Goal: Task Accomplishment & Management: Manage account settings

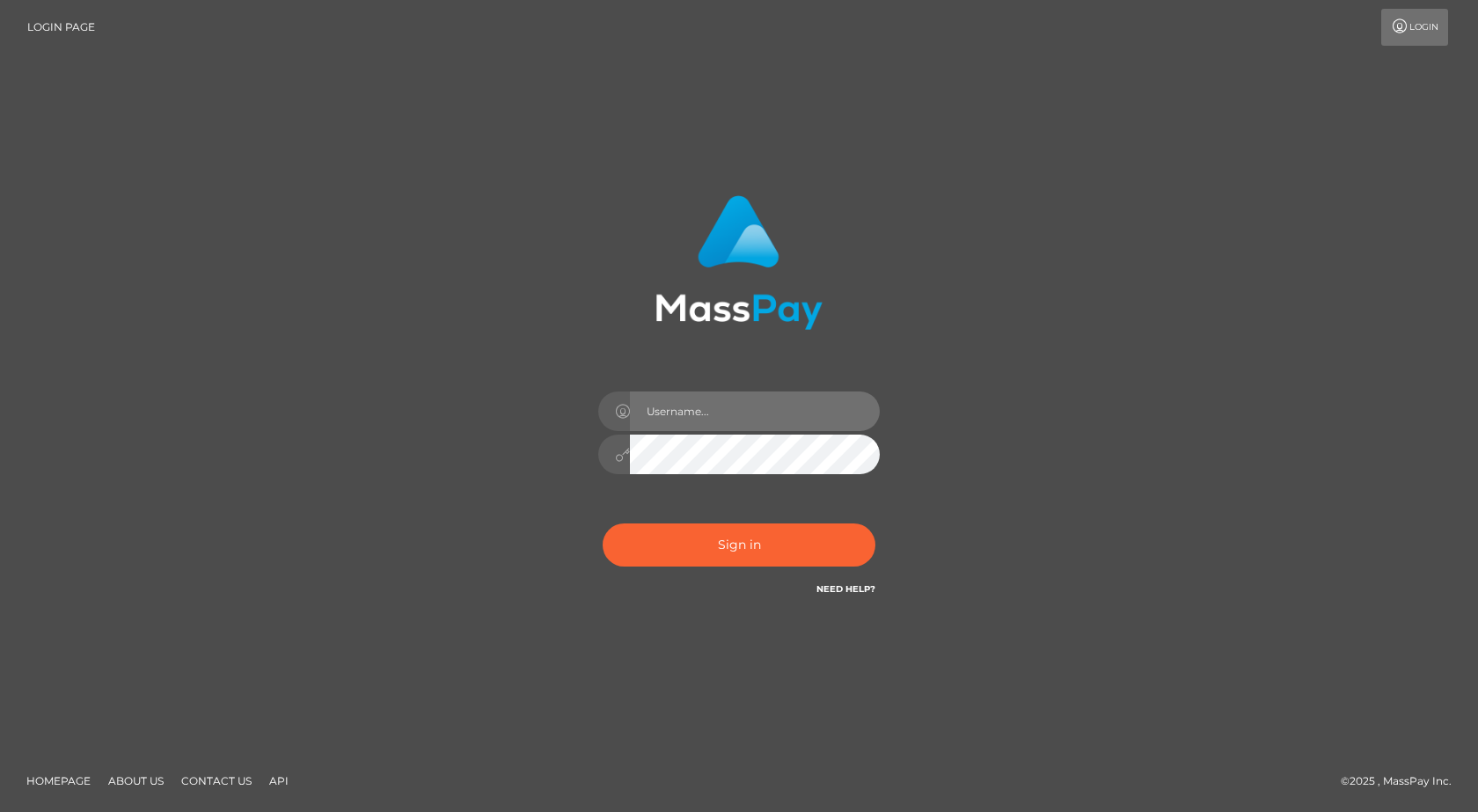
click at [735, 408] on input "text" at bounding box center [755, 411] width 250 height 40
type input "[EMAIL_ADDRESS][DOMAIN_NAME]"
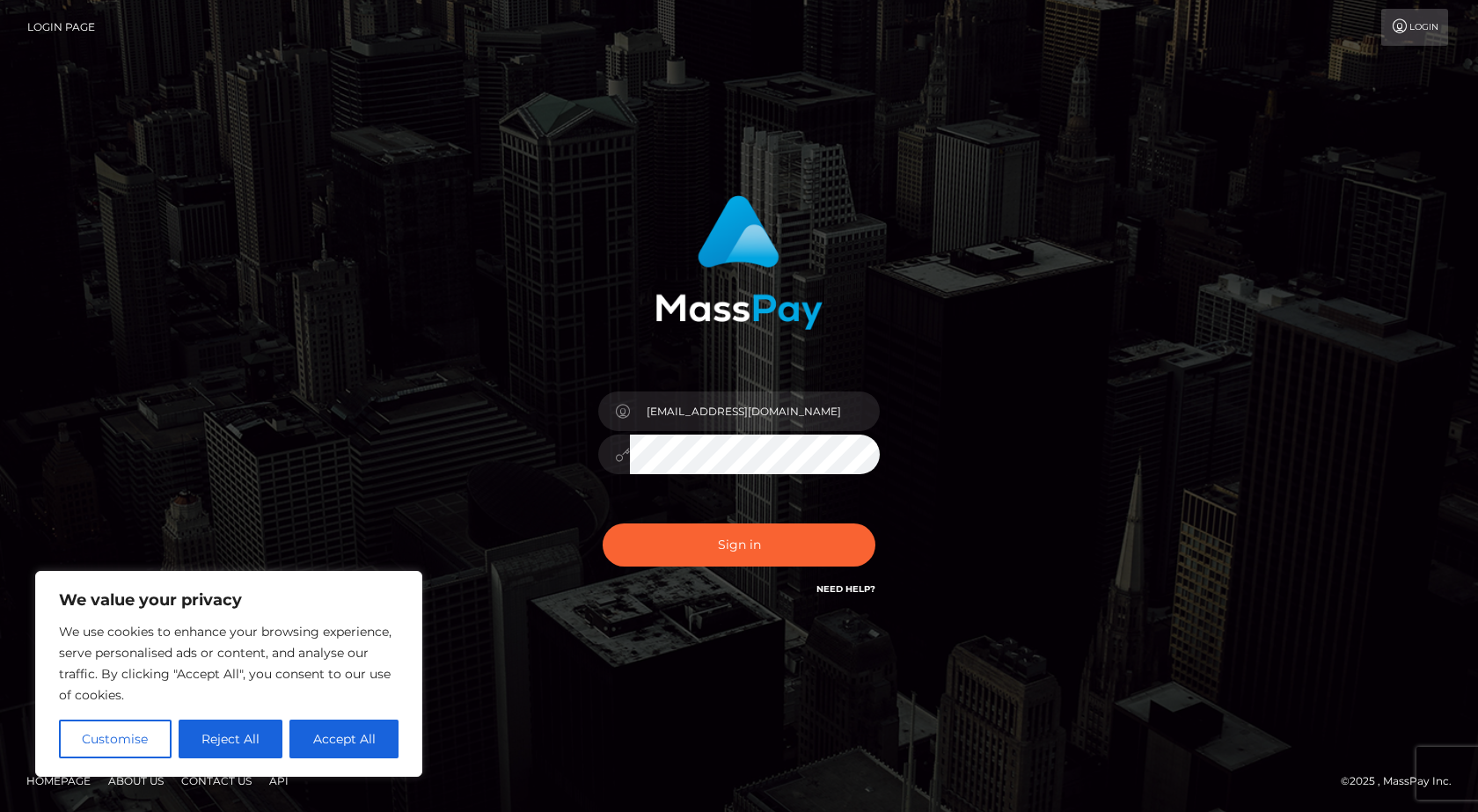
click at [603, 523] on button "Sign in" at bounding box center [739, 545] width 273 height 43
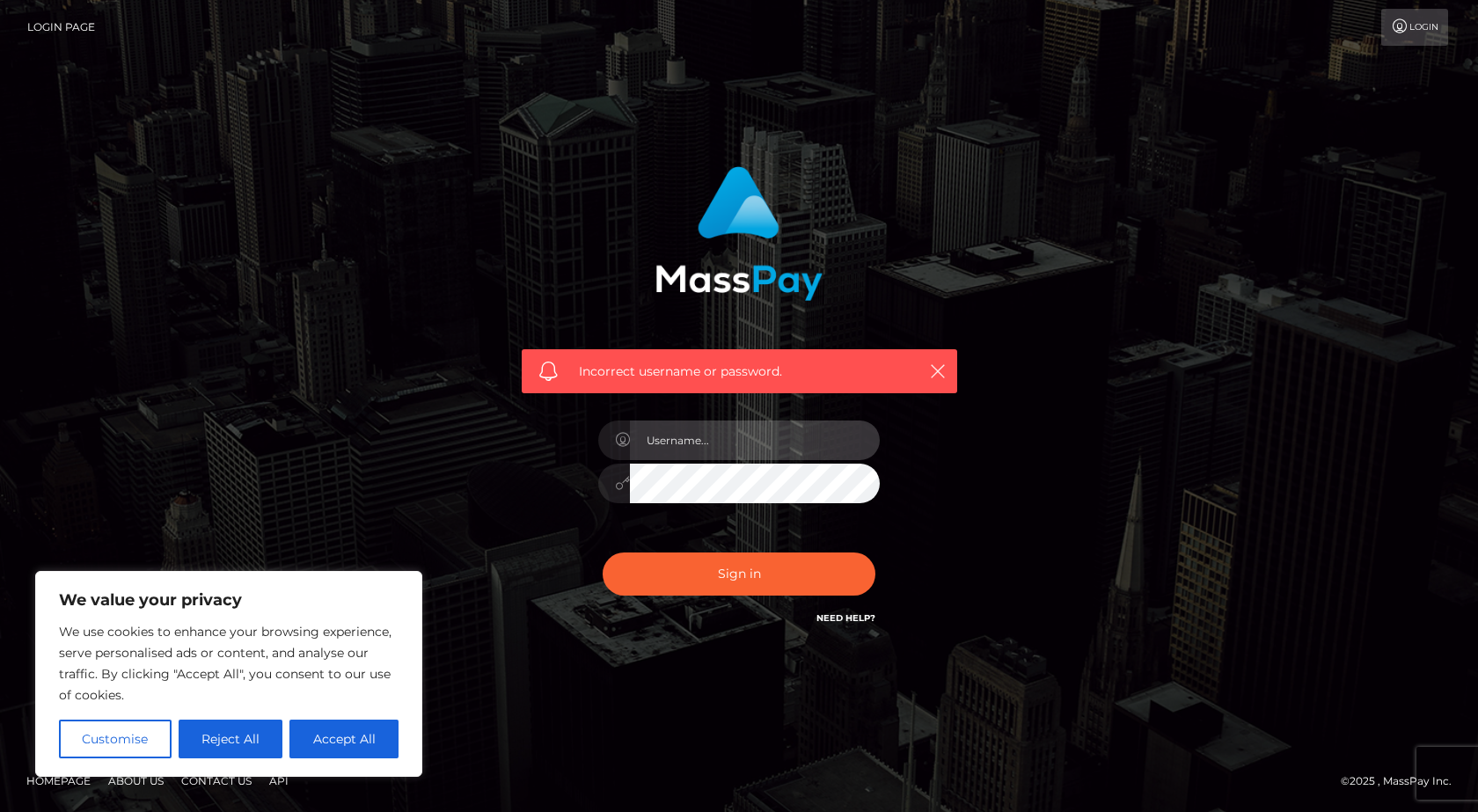
click at [762, 452] on input "text" at bounding box center [755, 440] width 250 height 40
type input "[EMAIL_ADDRESS][DOMAIN_NAME]"
click at [603, 553] on button "Sign in" at bounding box center [739, 574] width 273 height 43
click at [731, 445] on input "text" at bounding box center [755, 440] width 250 height 40
type input "[EMAIL_ADDRESS][DOMAIN_NAME]"
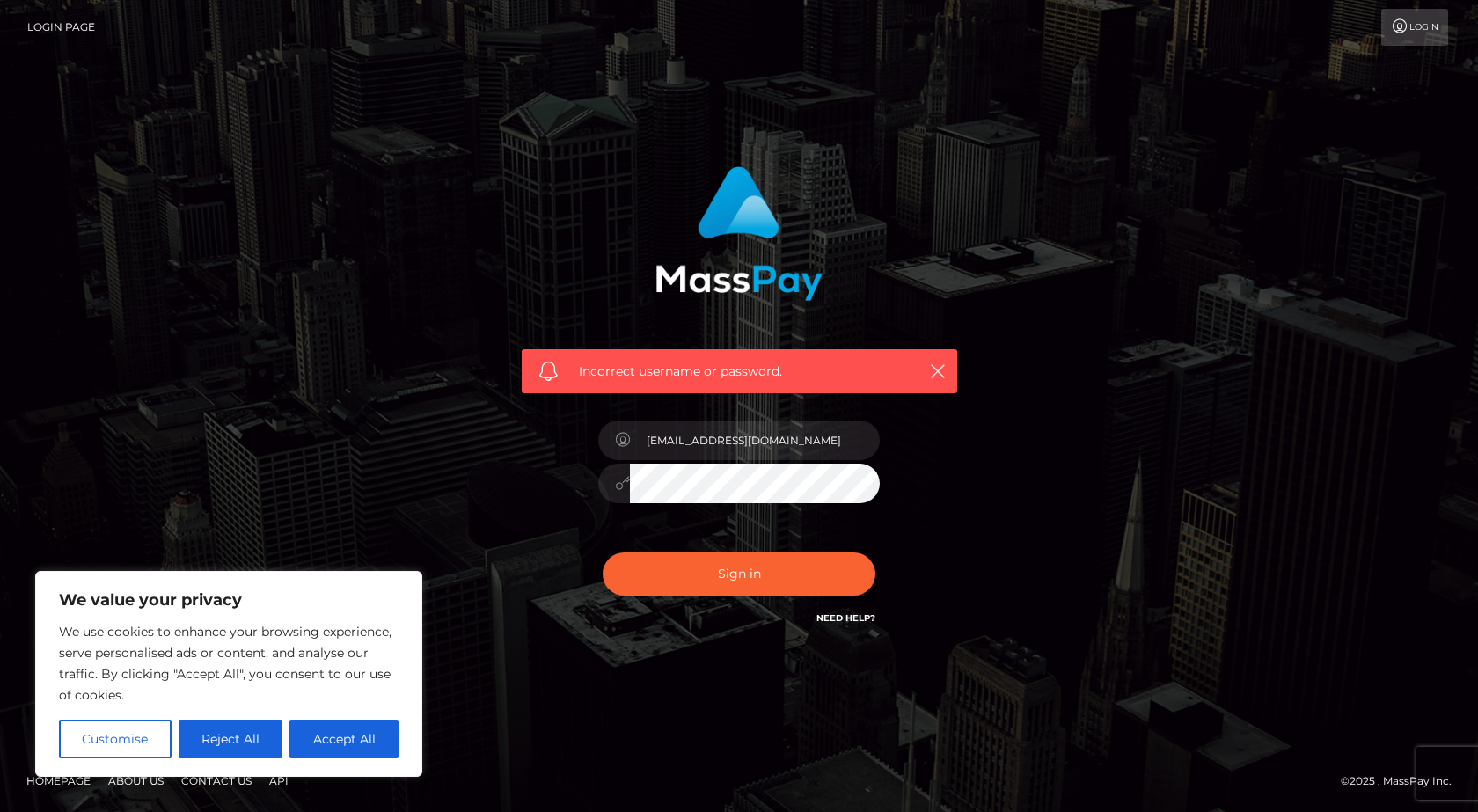
click at [603, 553] on button "Sign in" at bounding box center [739, 574] width 273 height 43
click at [93, 737] on button "Customise" at bounding box center [116, 739] width 113 height 39
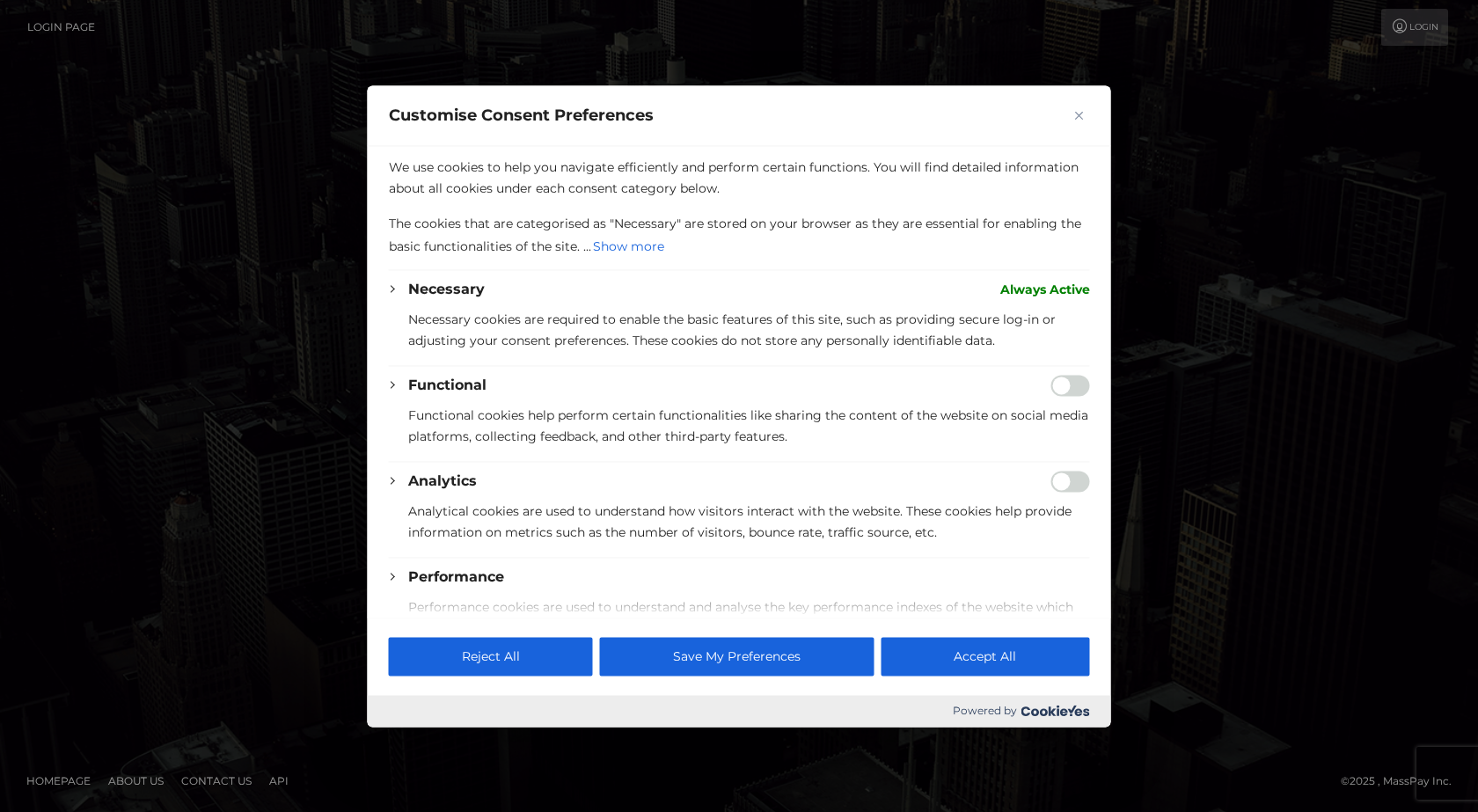
click at [1229, 329] on div at bounding box center [739, 406] width 1478 height 812
click at [1007, 665] on button "Accept All" at bounding box center [985, 657] width 208 height 39
checkbox input "true"
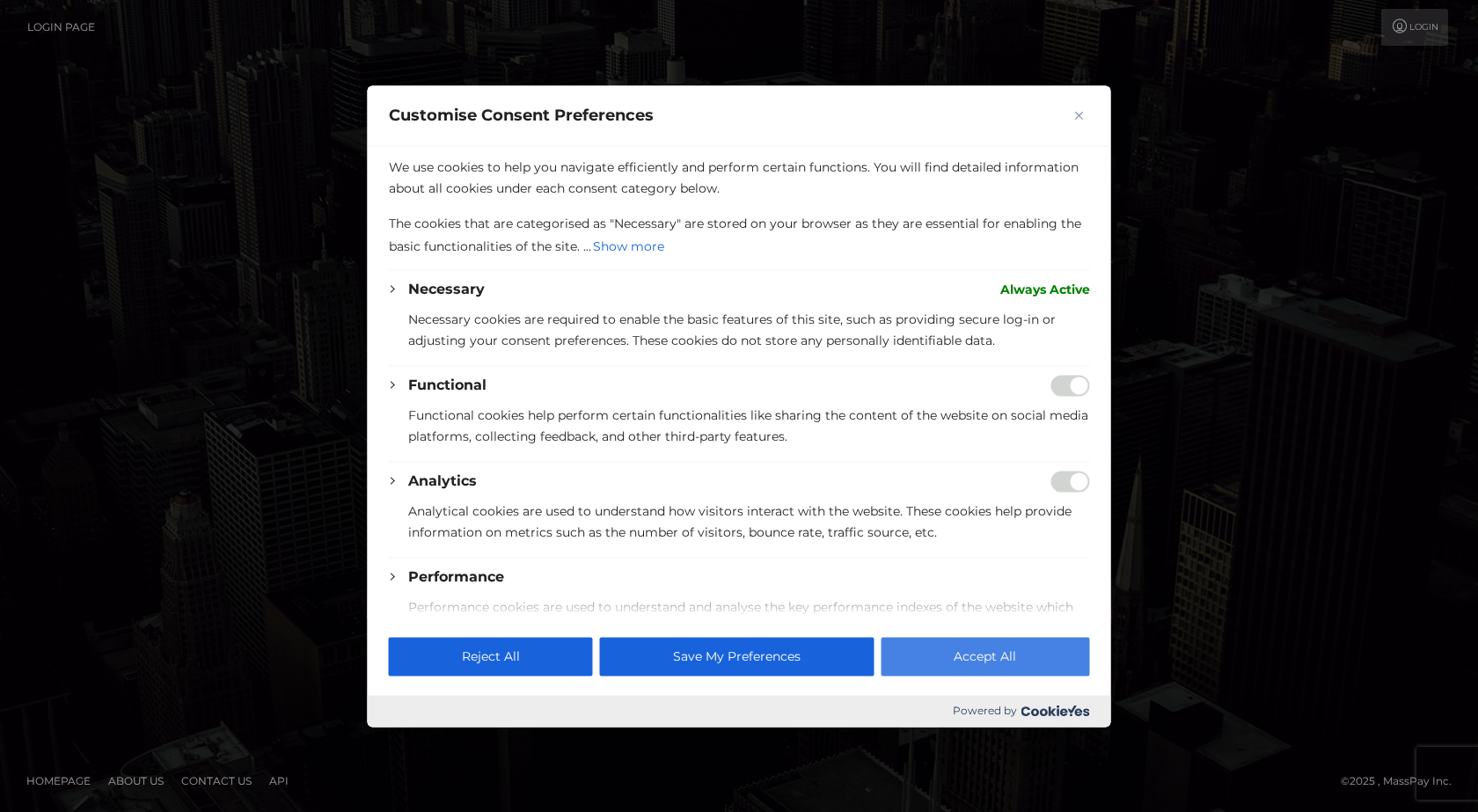
checkbox input "true"
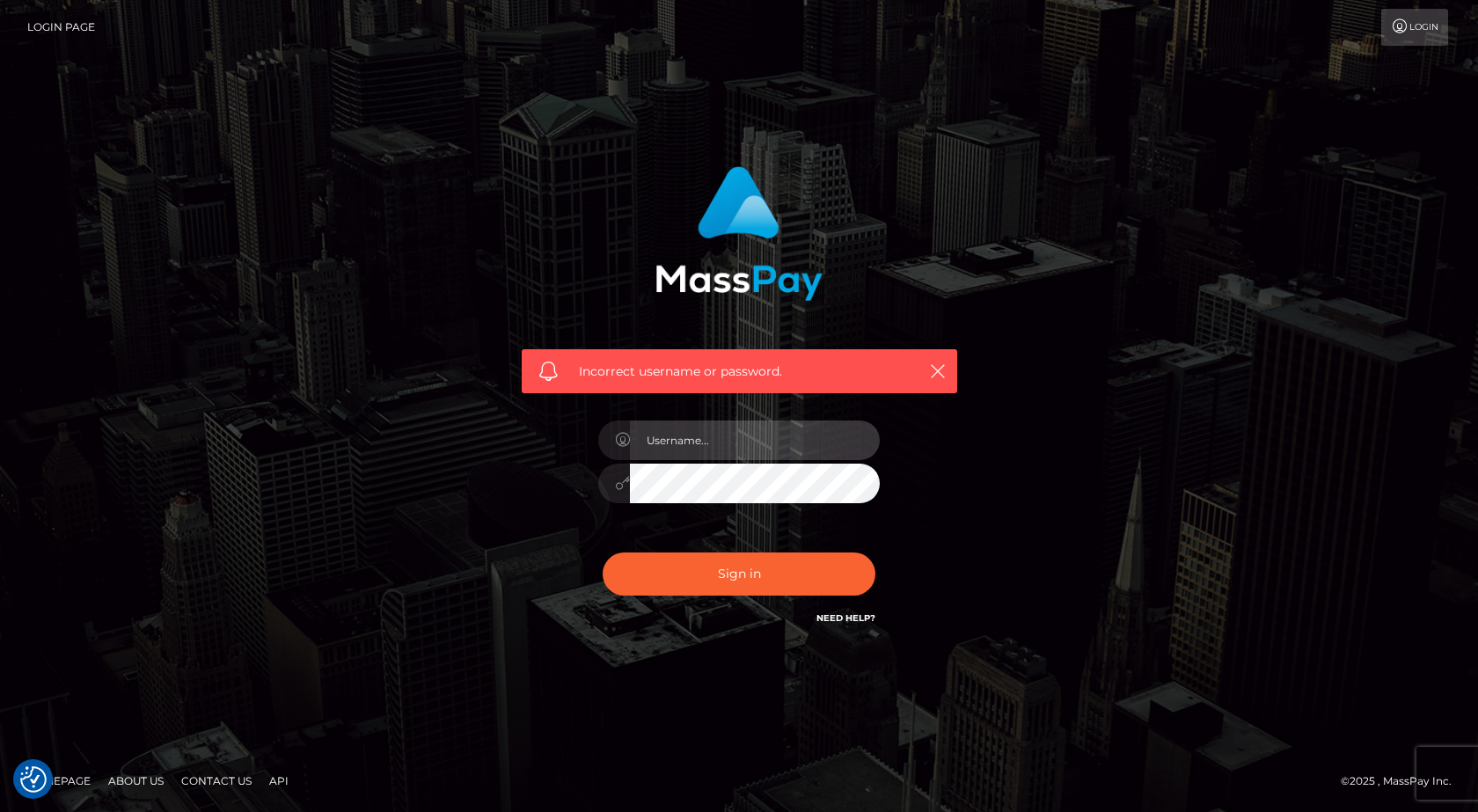
click at [720, 430] on input "text" at bounding box center [755, 440] width 250 height 40
type input "[EMAIL_ADDRESS][DOMAIN_NAME]"
click at [497, 538] on div "Incorrect username or password. mostachogames2020@gmail.com" at bounding box center [739, 405] width 488 height 506
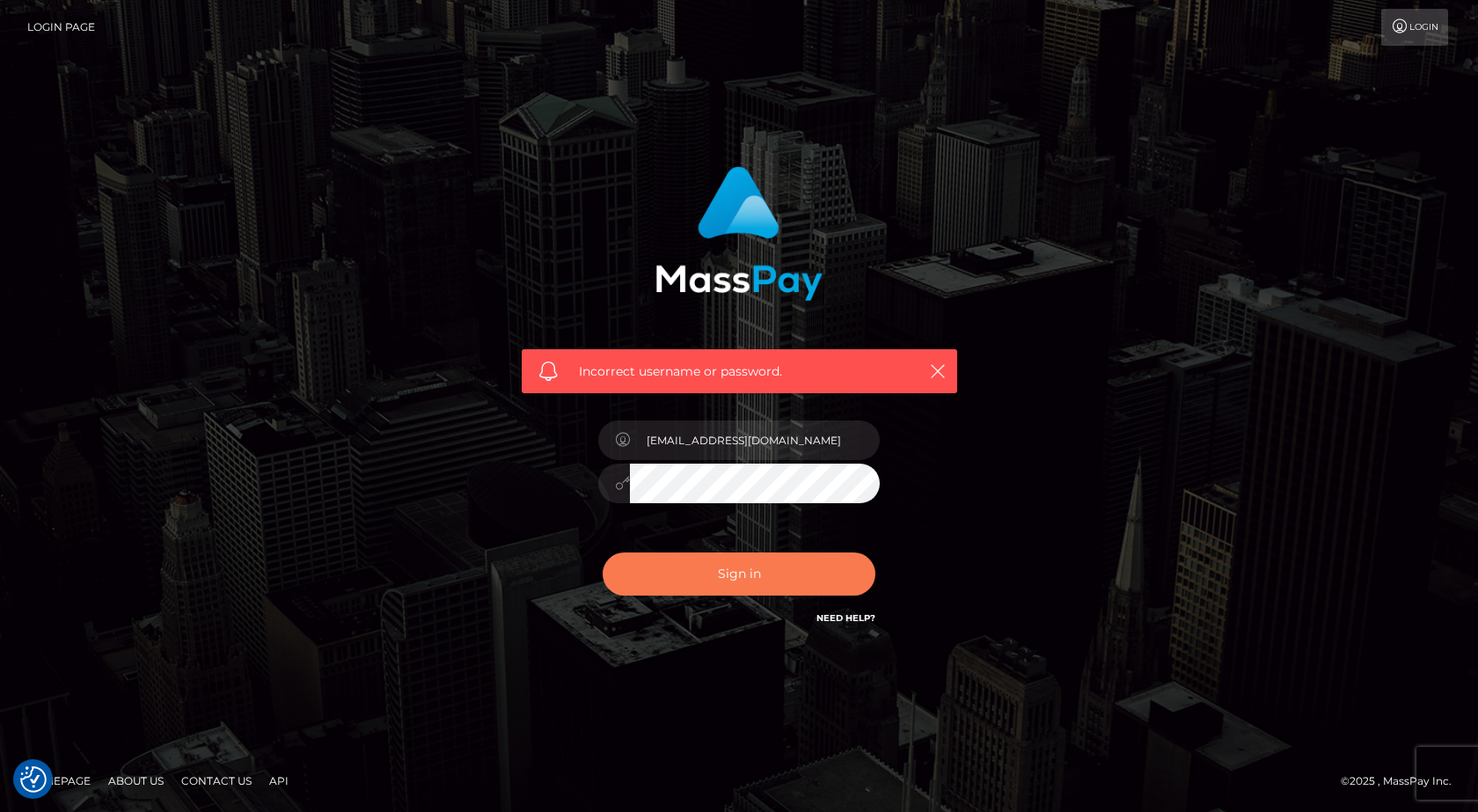
click at [683, 590] on button "Sign in" at bounding box center [739, 574] width 273 height 43
click at [1411, 25] on link "Login" at bounding box center [1415, 27] width 67 height 37
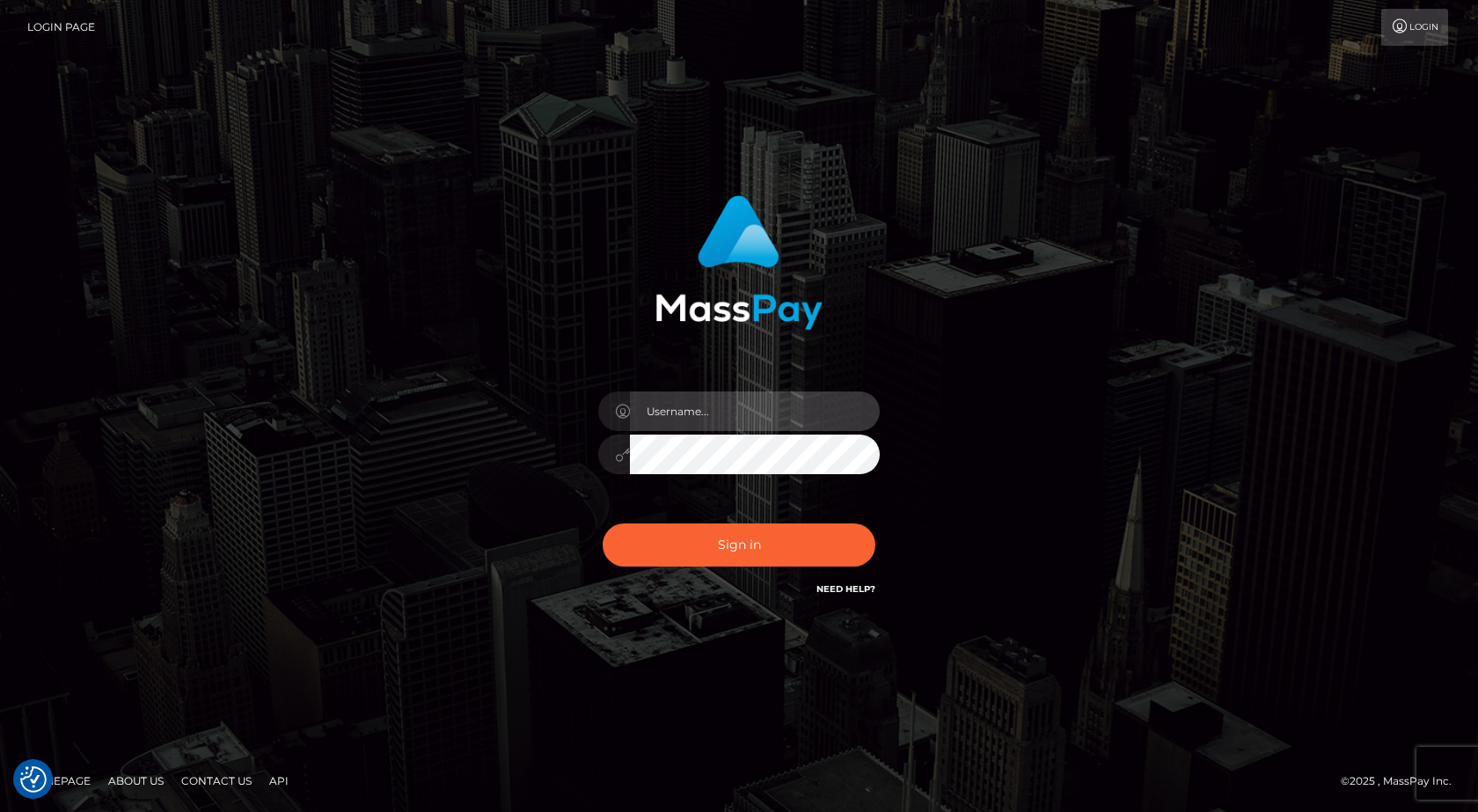
click at [723, 428] on input "text" at bounding box center [755, 411] width 250 height 40
type input "[EMAIL_ADDRESS][DOMAIN_NAME]"
click at [603, 523] on button "Sign in" at bounding box center [739, 545] width 273 height 43
